Goal: Task Accomplishment & Management: Complete application form

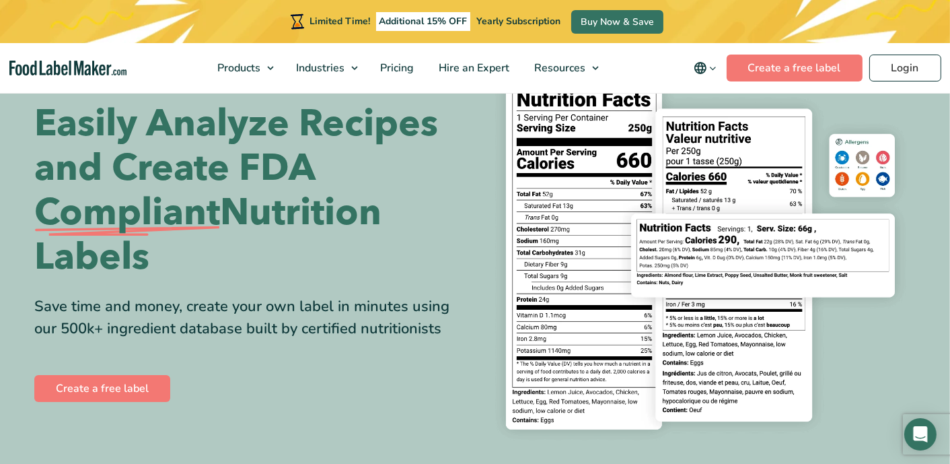
scroll to position [135, 0]
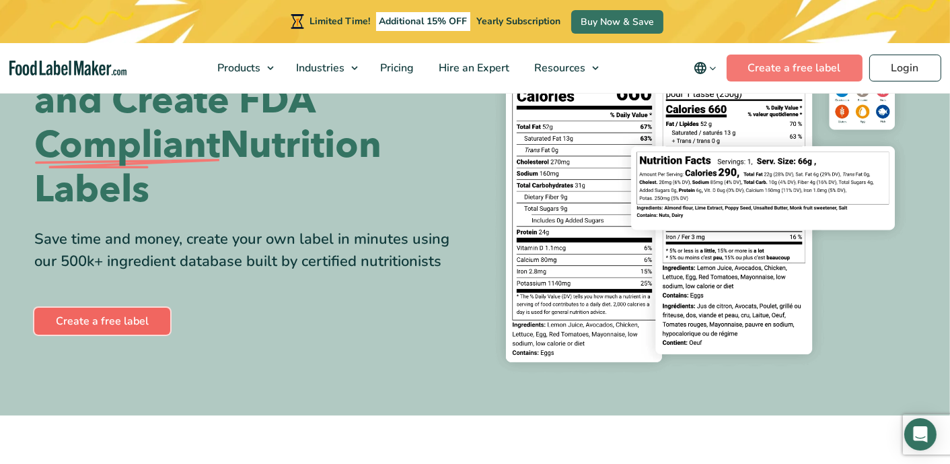
click at [80, 326] on link "Create a free label" at bounding box center [102, 321] width 136 height 27
drag, startPoint x: 945, startPoint y: 151, endPoint x: 926, endPoint y: 117, distance: 38.6
click at [945, 151] on section "Easily Analyze Recipes and Create FDA Compliant Nutrition Labels Save time and …" at bounding box center [475, 185] width 950 height 459
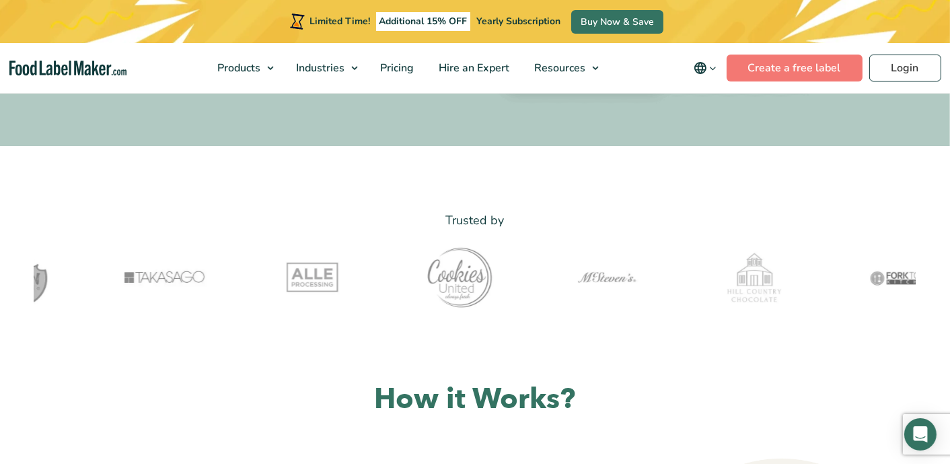
scroll to position [135, 0]
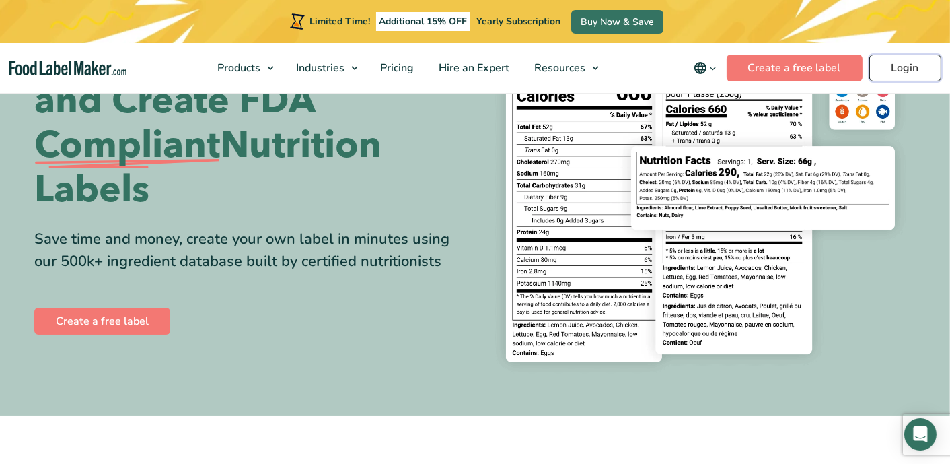
click at [923, 67] on link "Login" at bounding box center [905, 68] width 72 height 27
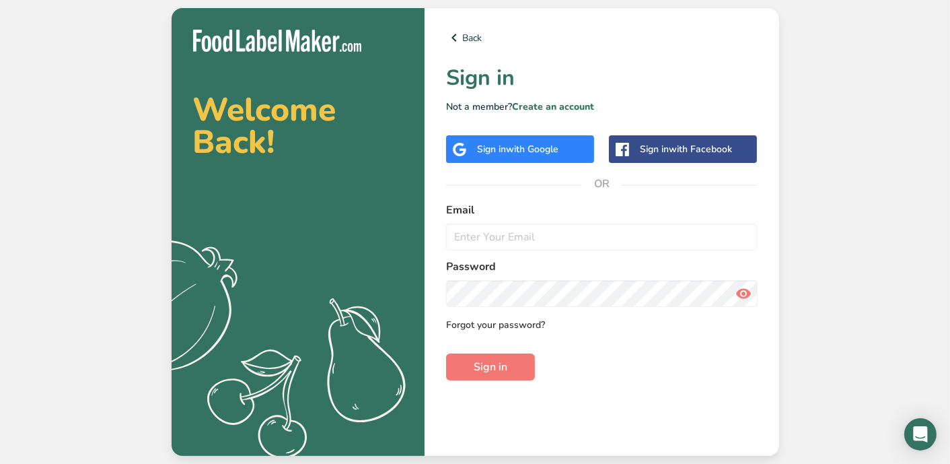
click at [480, 325] on link "Forgot your password?" at bounding box center [495, 325] width 99 height 14
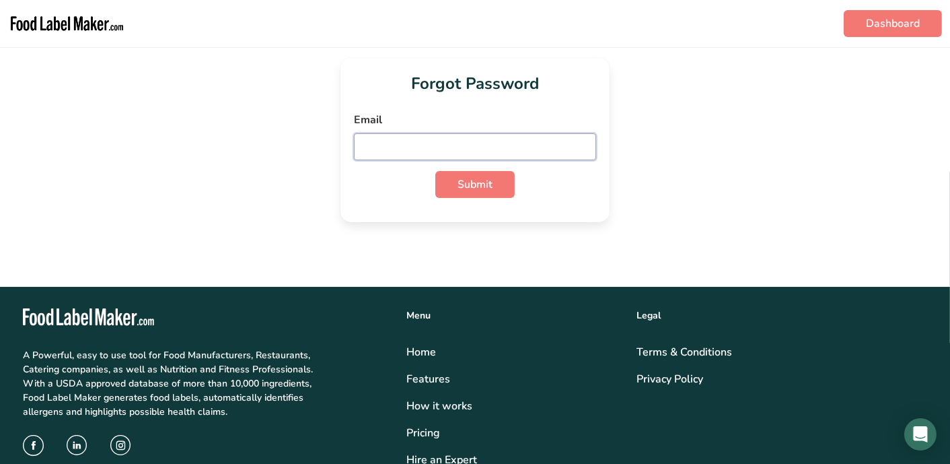
click at [468, 151] on input "email" at bounding box center [475, 146] width 242 height 27
type input "iana@krinos.com"
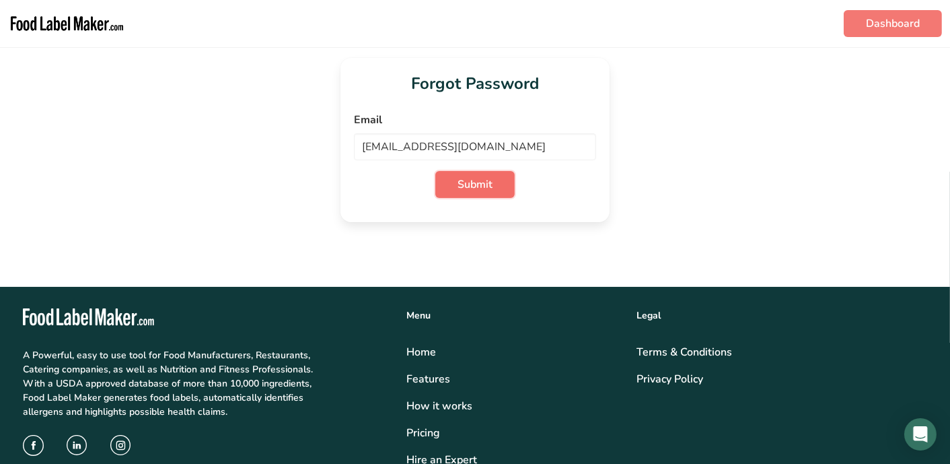
click at [472, 187] on span "Submit" at bounding box center [475, 184] width 35 height 16
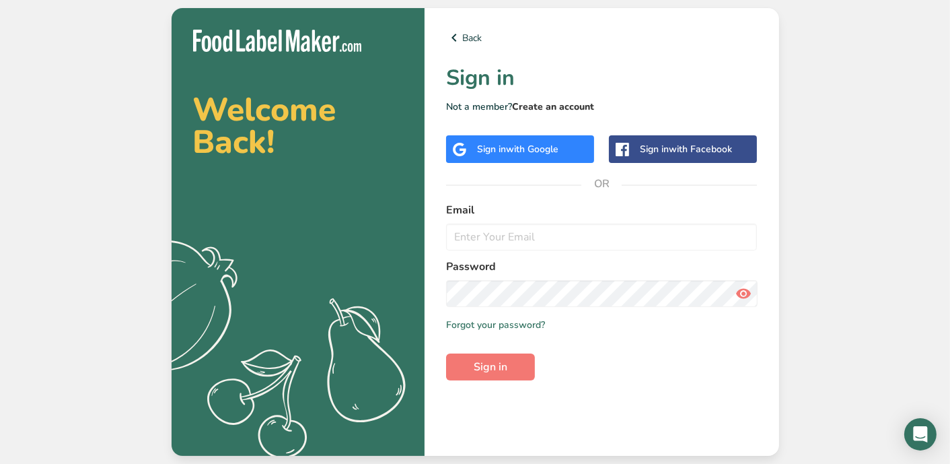
click at [547, 104] on link "Create an account" at bounding box center [553, 106] width 82 height 13
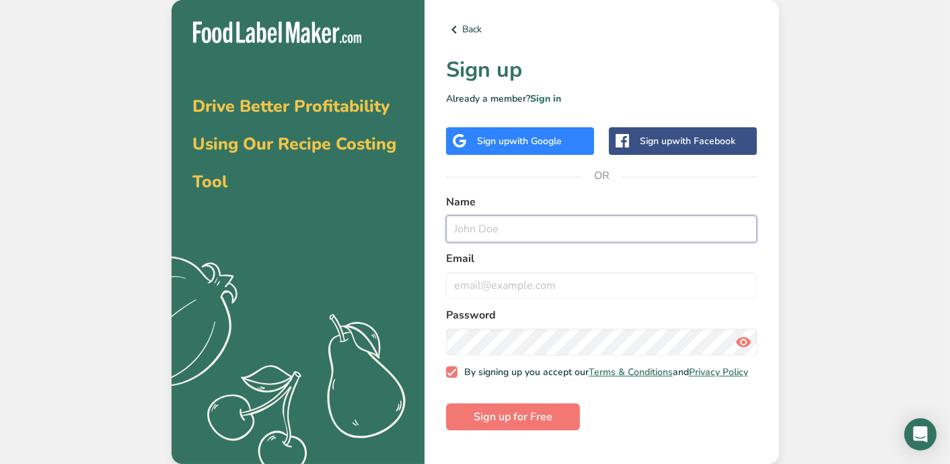
click at [503, 232] on input "text" at bounding box center [602, 228] width 312 height 27
type input "Ian Au"
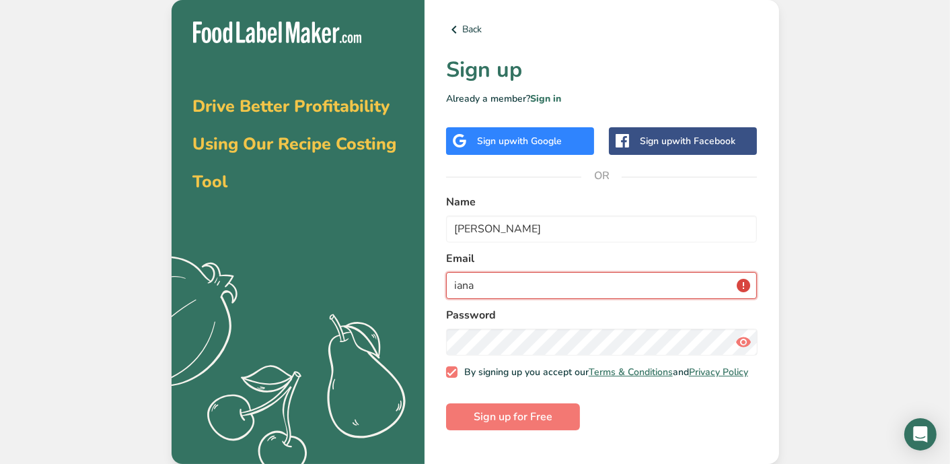
type input "iana@krinos.com"
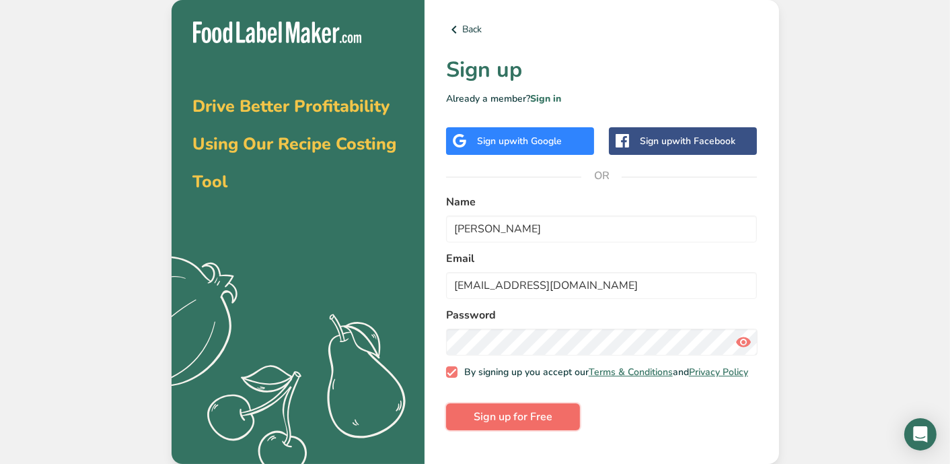
click at [509, 425] on span "Sign up for Free" at bounding box center [513, 416] width 79 height 16
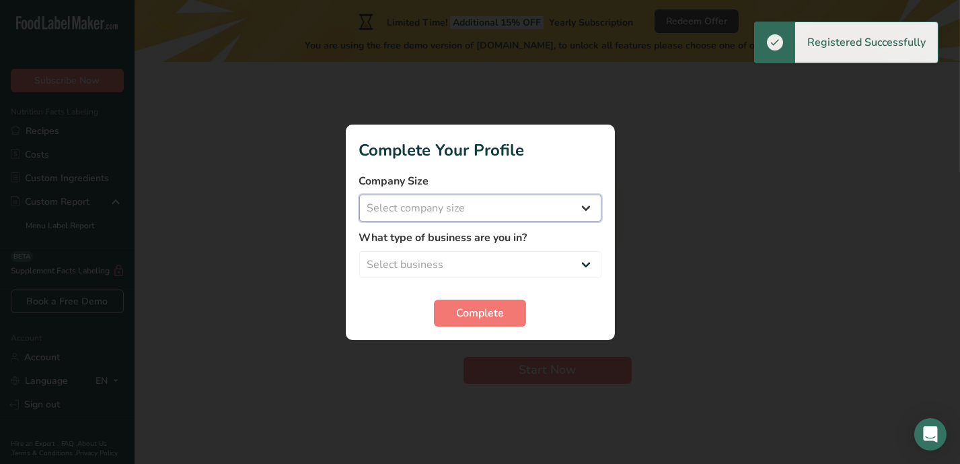
click at [591, 204] on select "Select company size Fewer than 10 Employees 10 to 50 Employees 51 to 500 Employ…" at bounding box center [480, 207] width 242 height 27
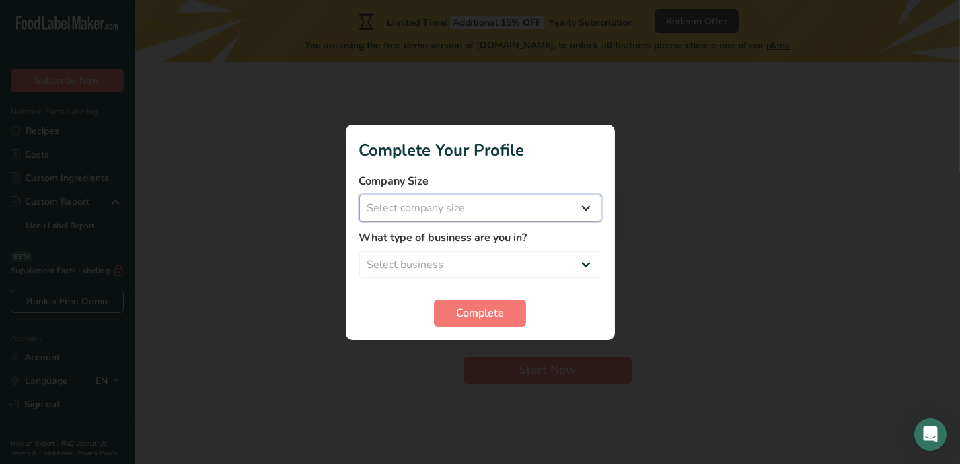
select select "3"
click at [359, 194] on select "Select company size Fewer than 10 Employees 10 to 50 Employees 51 to 500 Employ…" at bounding box center [480, 207] width 242 height 27
click at [595, 260] on select "Select business Packaged Food Manufacturer Restaurant & Cafe Bakery Meal Plans …" at bounding box center [480, 264] width 242 height 27
select select "1"
click at [359, 251] on select "Select business Packaged Food Manufacturer Restaurant & Cafe Bakery Meal Plans …" at bounding box center [480, 264] width 242 height 27
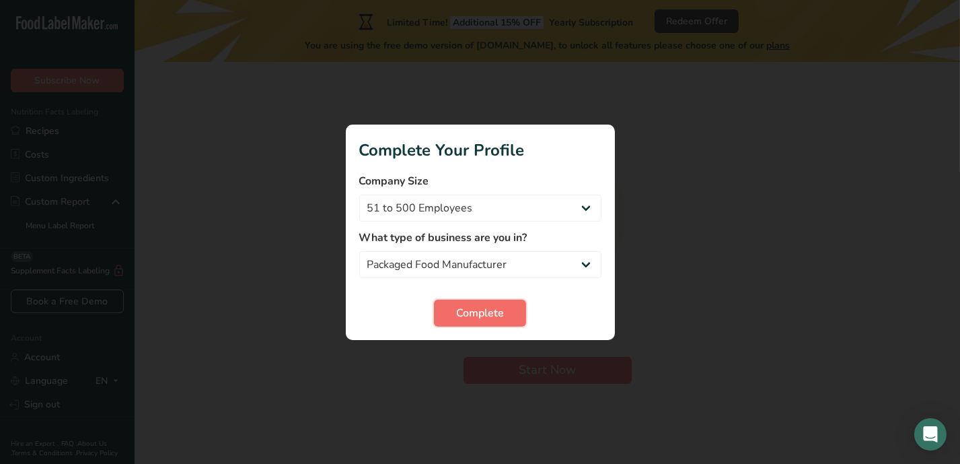
click at [491, 314] on span "Complete" at bounding box center [480, 313] width 48 height 16
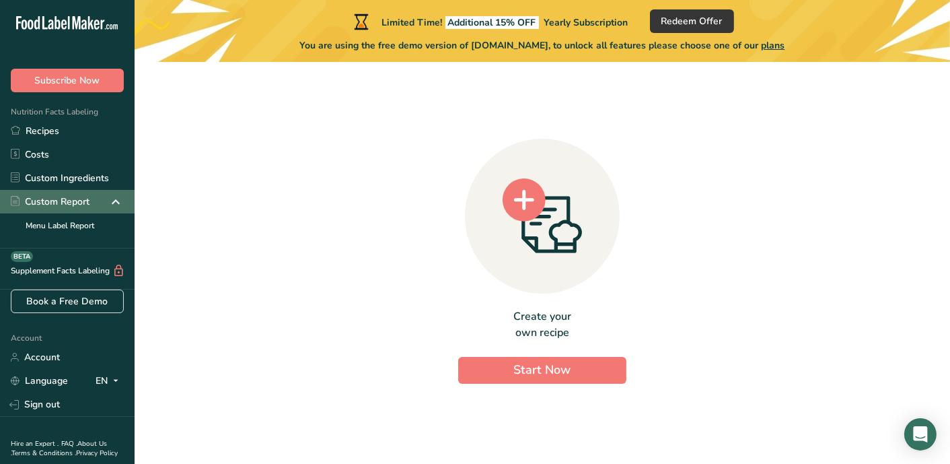
click at [108, 199] on icon at bounding box center [116, 202] width 16 height 24
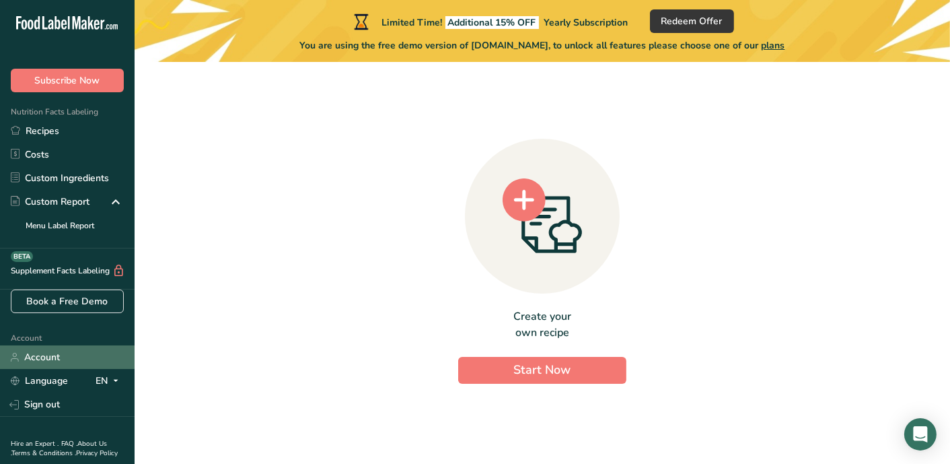
scroll to position [50, 0]
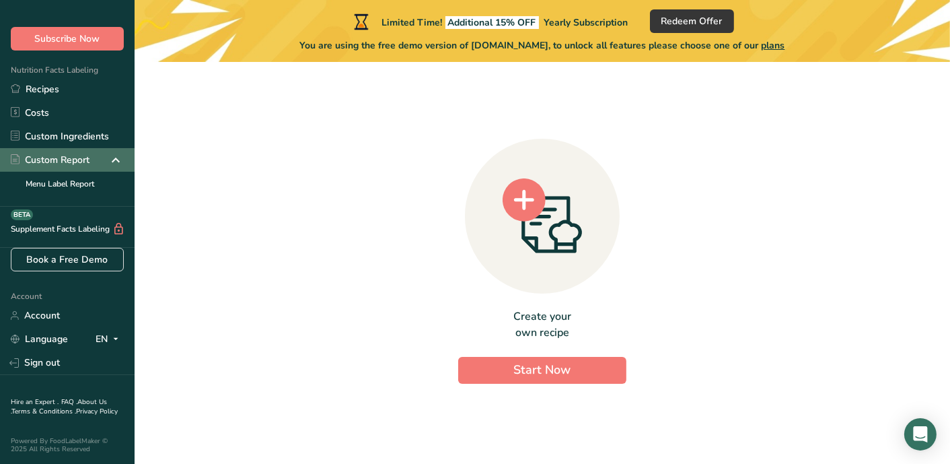
click at [67, 153] on div "Custom Report" at bounding box center [50, 160] width 79 height 14
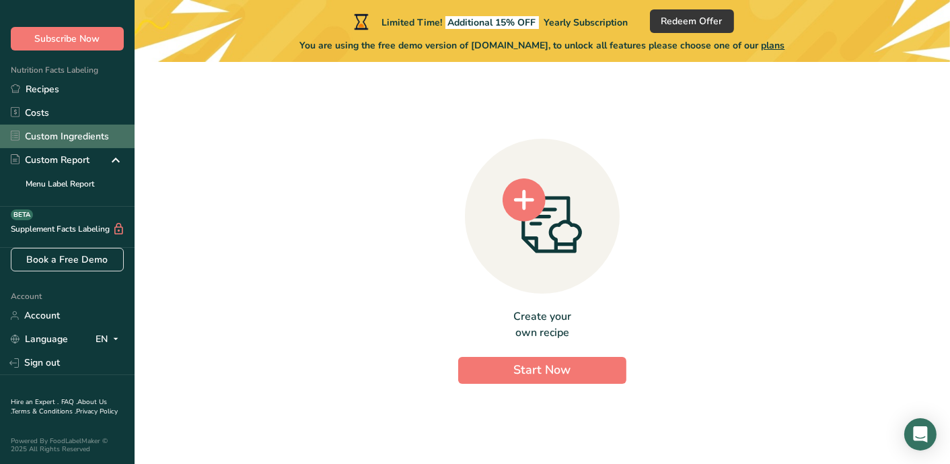
click at [73, 124] on link "Custom Ingredients" at bounding box center [67, 136] width 135 height 24
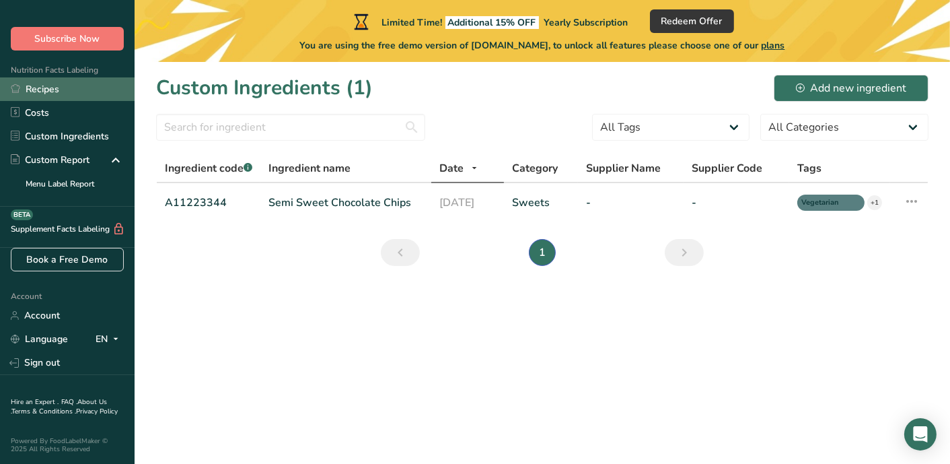
click at [42, 81] on link "Recipes" at bounding box center [67, 89] width 135 height 24
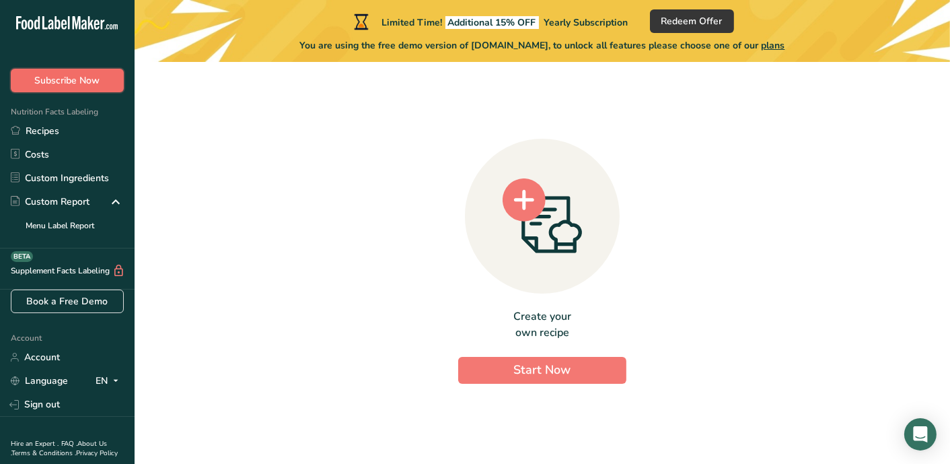
click at [71, 72] on button "Subscribe Now" at bounding box center [67, 81] width 113 height 24
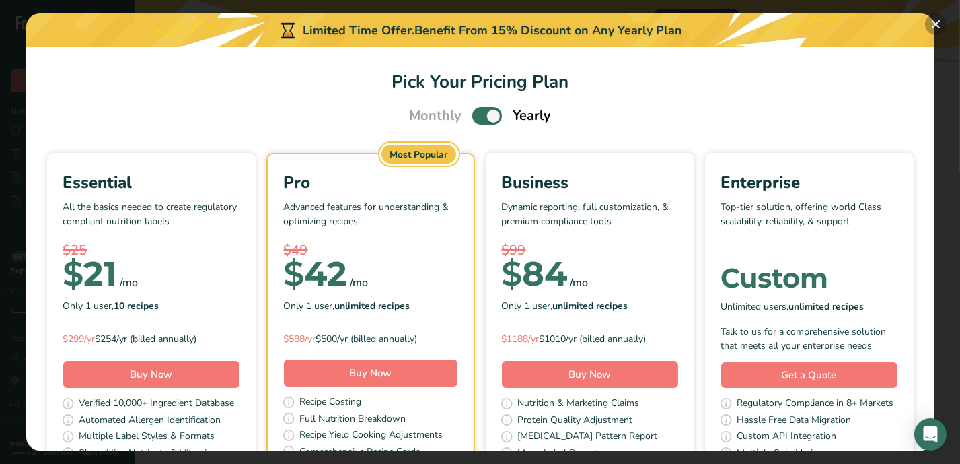
click at [937, 22] on button "Pick Your Pricing Plan Modal" at bounding box center [936, 24] width 22 height 22
